Goal: Task Accomplishment & Management: Manage account settings

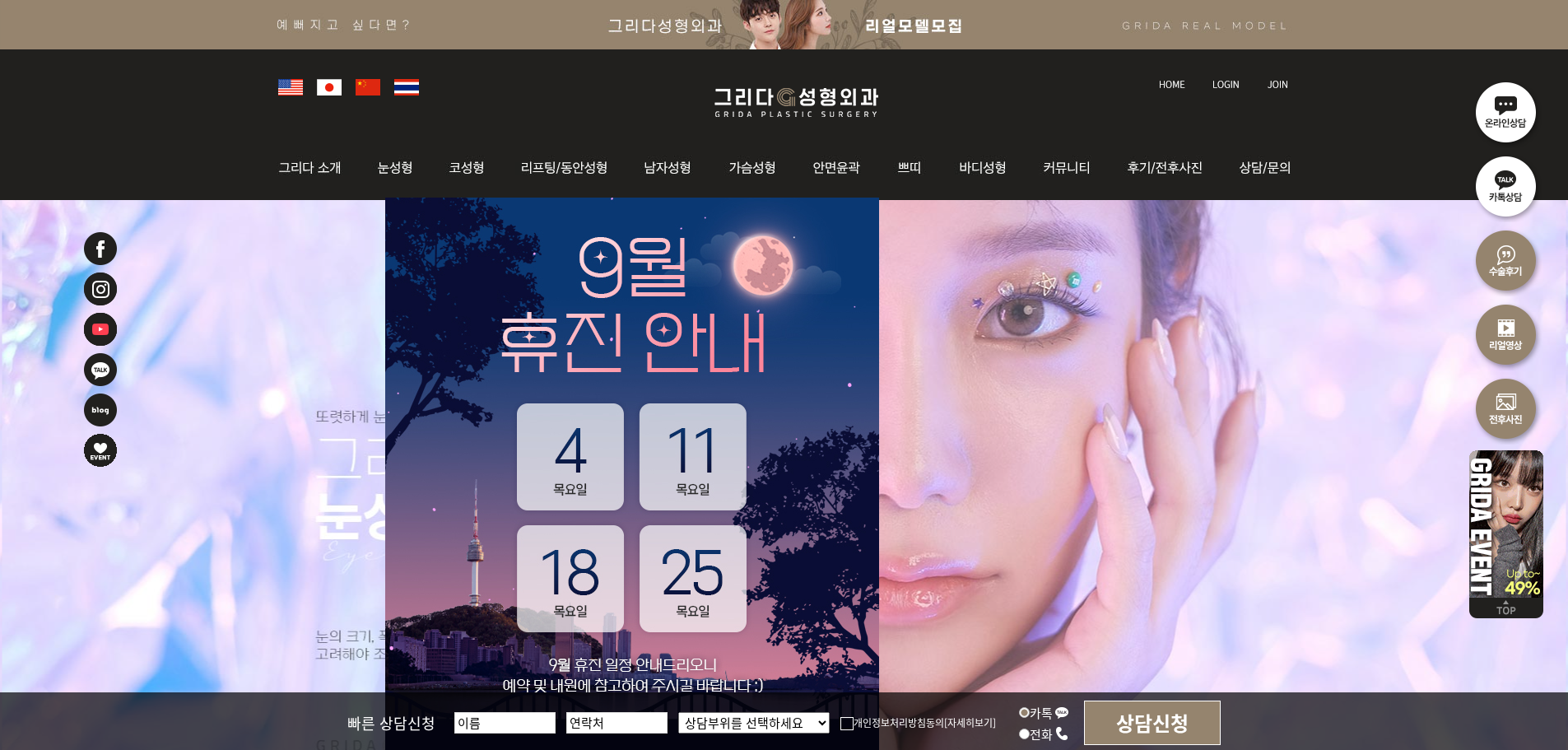
click at [1216, 82] on img at bounding box center [1225, 84] width 27 height 9
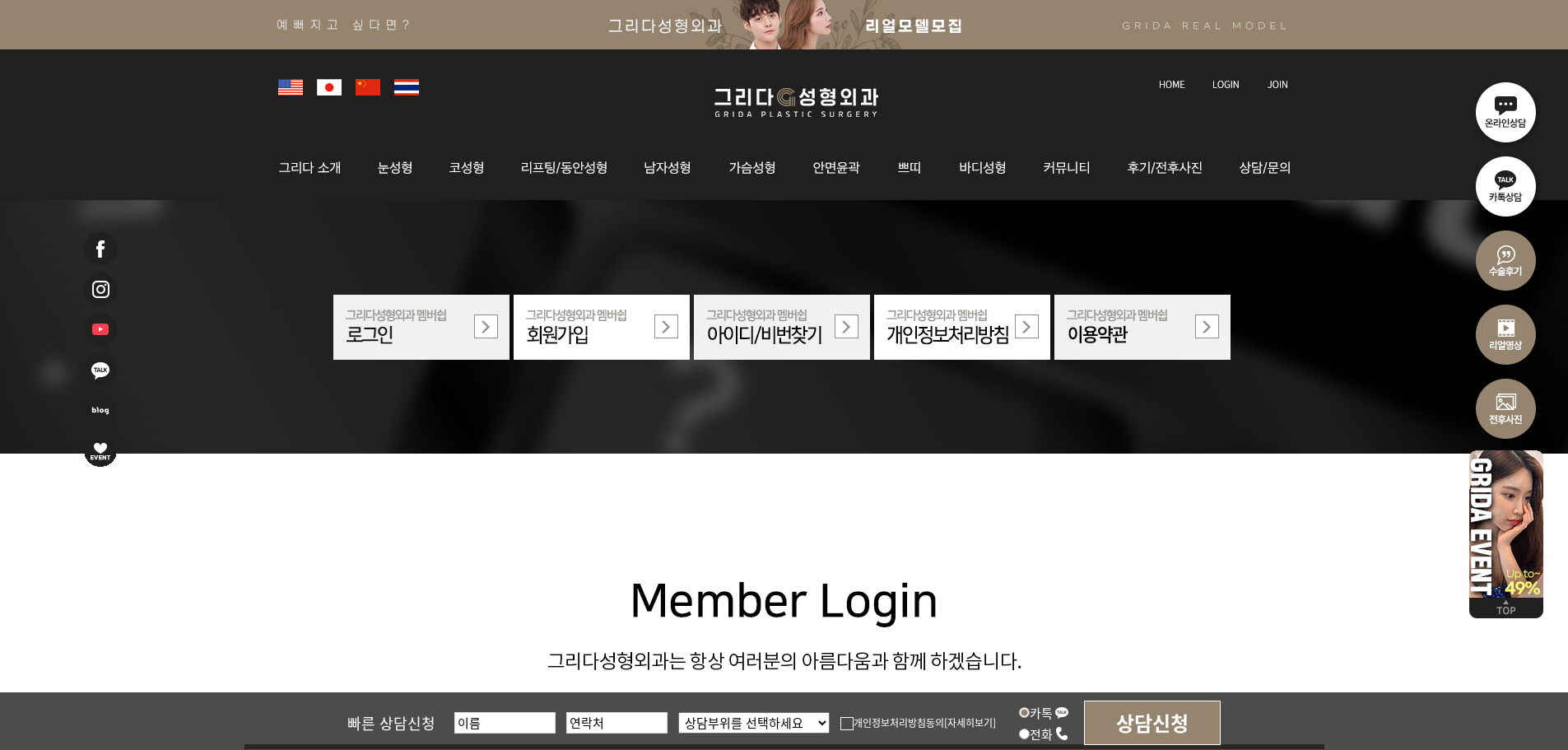
scroll to position [494, 0]
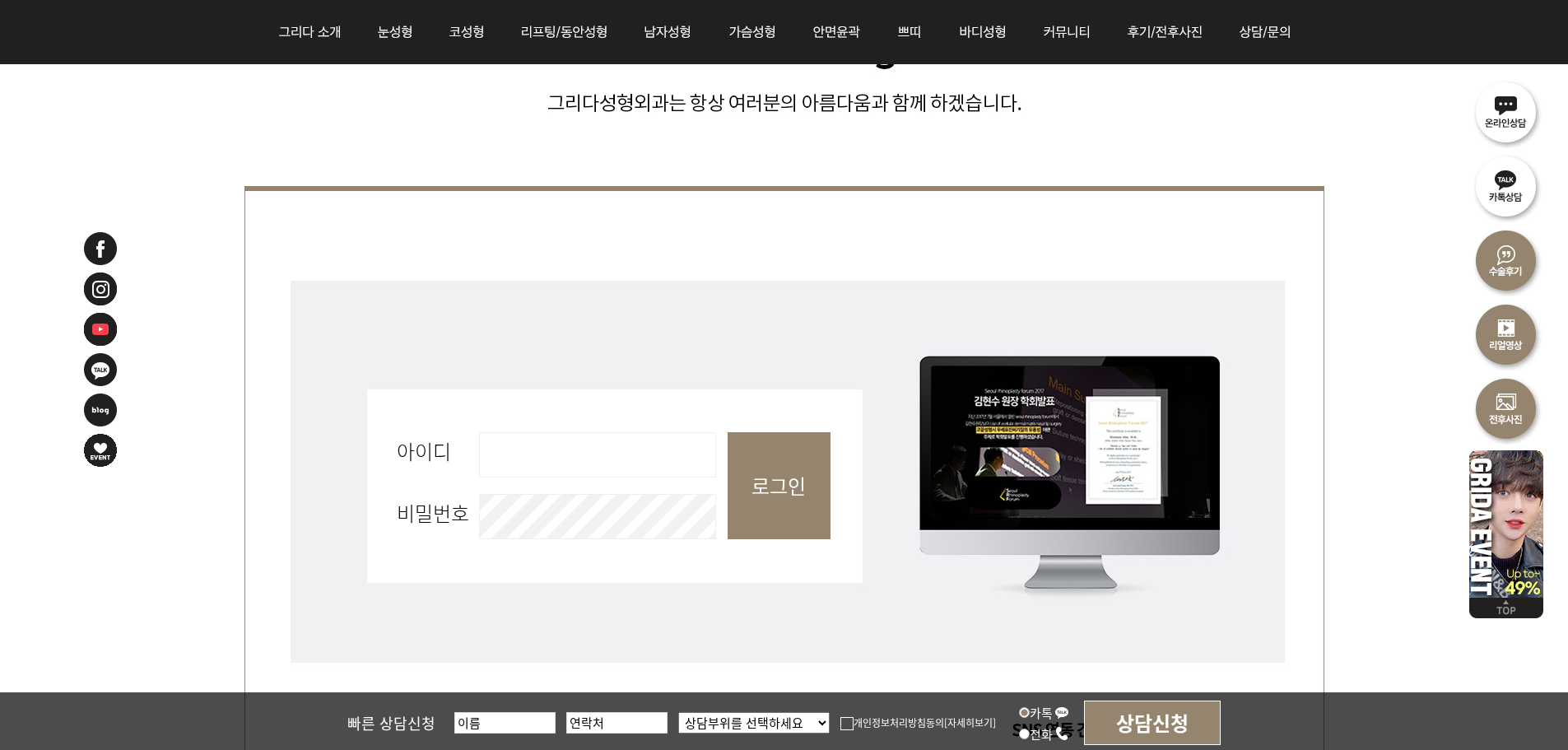
click at [587, 467] on input "아이디 필수" at bounding box center [597, 454] width 237 height 45
type input "admin"
click at [804, 483] on input "로그인" at bounding box center [778, 486] width 103 height 107
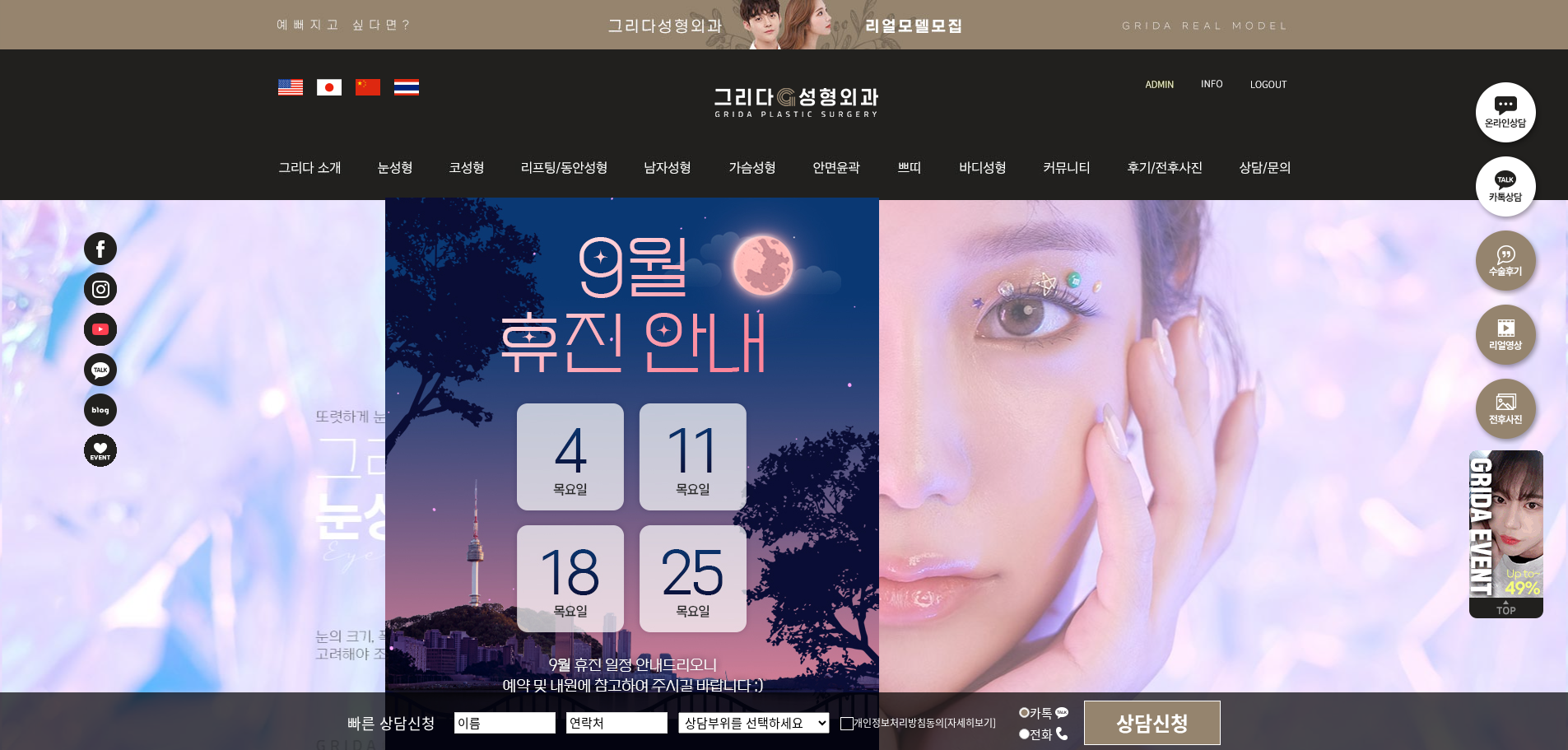
click at [1156, 87] on img at bounding box center [1160, 84] width 28 height 9
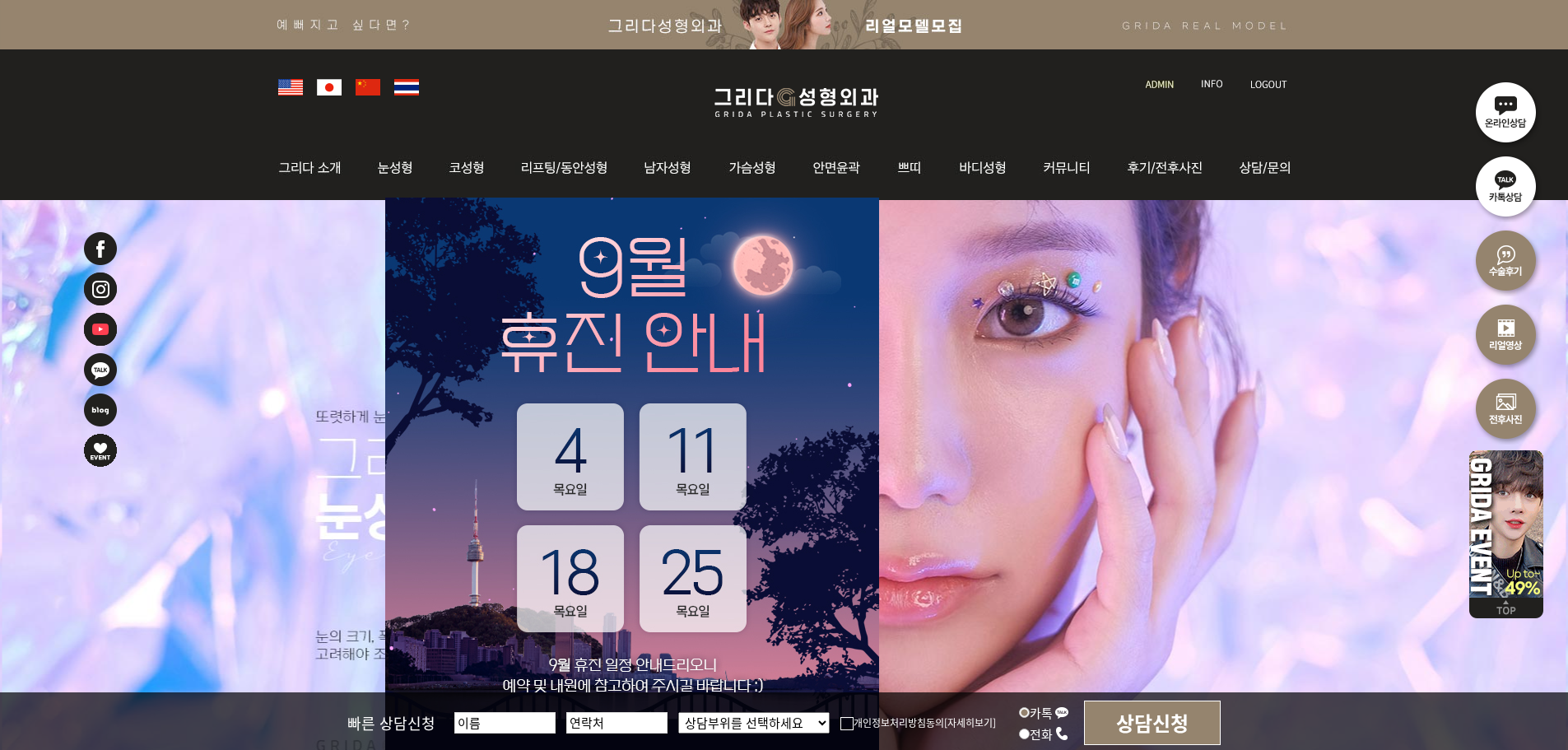
click at [1162, 85] on img at bounding box center [1160, 84] width 28 height 9
